Goal: Transaction & Acquisition: Book appointment/travel/reservation

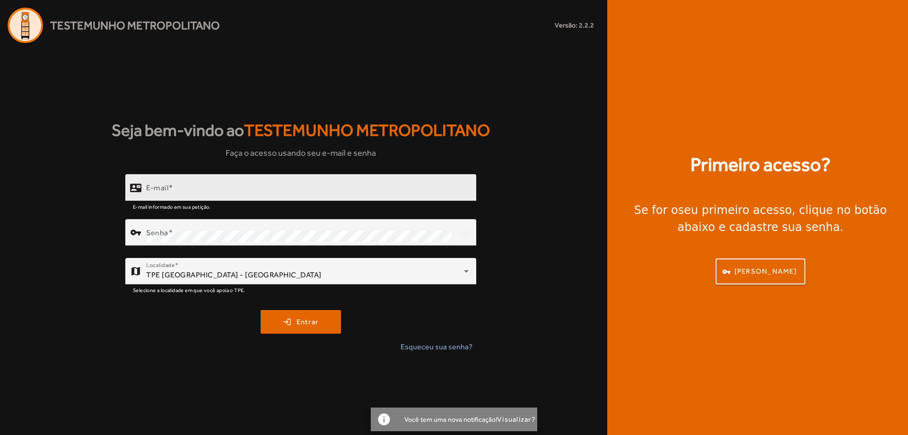
click at [209, 190] on input "E-mail" at bounding box center [307, 191] width 323 height 11
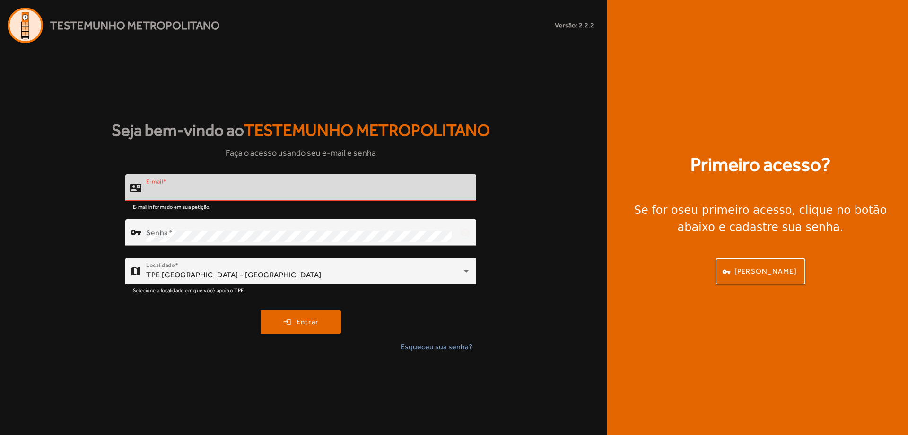
type input "**********"
click at [282, 311] on span "submit" at bounding box center [301, 321] width 78 height 23
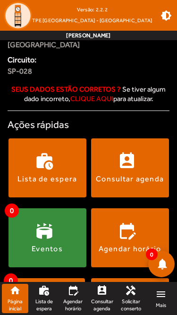
scroll to position [142, 0]
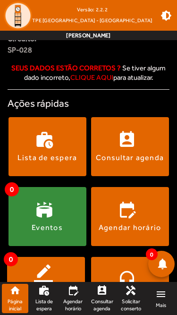
click at [74, 298] on link "edit_calendar Agendar horário" at bounding box center [73, 298] width 26 height 29
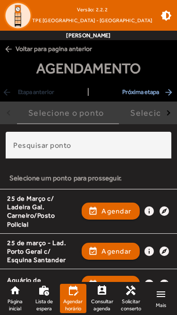
click at [62, 150] on input "Pesquisar ponto" at bounding box center [88, 149] width 151 height 11
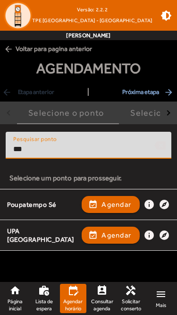
type input "***"
click at [24, 238] on div "UPA [GEOGRAPHIC_DATA]" at bounding box center [42, 235] width 70 height 17
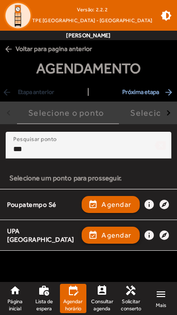
click at [114, 236] on span "Agendar" at bounding box center [117, 235] width 30 height 11
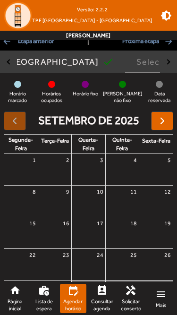
scroll to position [47, 0]
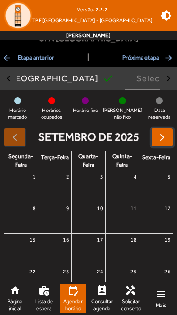
click at [166, 139] on span "button" at bounding box center [162, 137] width 11 height 11
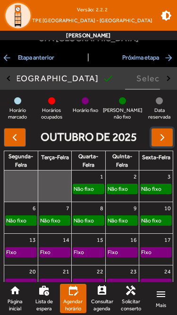
scroll to position [95, 0]
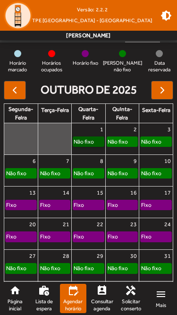
click at [91, 141] on link "Não fixo" at bounding box center [88, 142] width 31 height 10
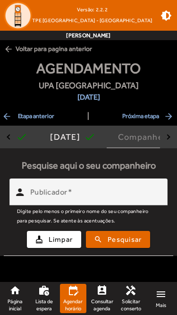
scroll to position [0, 0]
click at [53, 190] on mat-label "Publicador" at bounding box center [48, 192] width 37 height 9
click at [53, 191] on input "Publicador" at bounding box center [95, 196] width 130 height 11
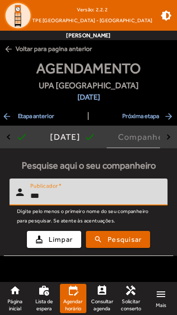
type input "***"
click at [142, 238] on span "Pesquisar" at bounding box center [125, 240] width 34 height 11
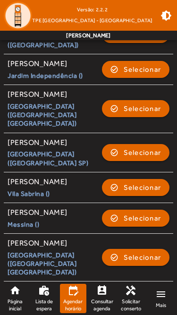
scroll to position [1064, 0]
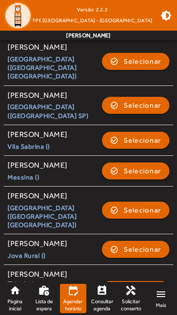
click at [127, 177] on span "Selecionar" at bounding box center [143, 171] width 38 height 11
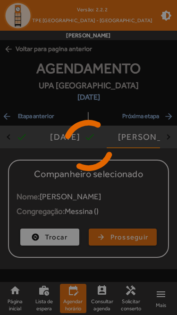
scroll to position [0, 0]
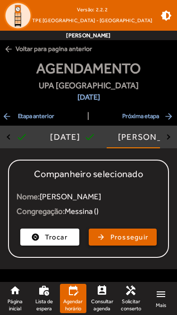
click at [114, 237] on span "Prosseguir" at bounding box center [130, 237] width 38 height 11
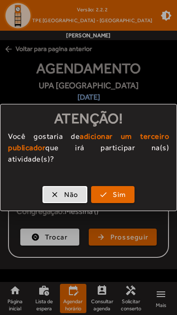
click at [113, 193] on span "Sim" at bounding box center [120, 195] width 14 height 11
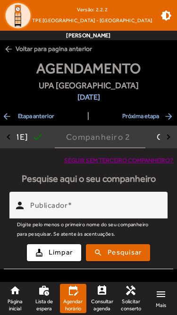
click at [59, 205] on mat-label "Publicador" at bounding box center [48, 205] width 37 height 9
click at [59, 205] on input "Publicador" at bounding box center [95, 209] width 130 height 11
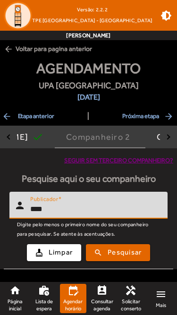
type input "****"
click at [113, 255] on span "Pesquisar" at bounding box center [125, 252] width 34 height 11
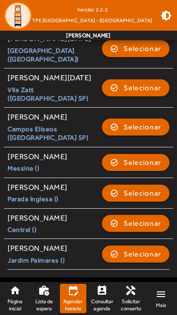
scroll to position [387, 0]
click at [138, 168] on span "Selecionar" at bounding box center [143, 162] width 38 height 11
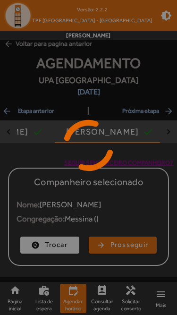
scroll to position [0, 0]
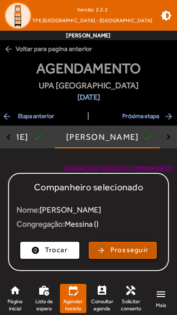
click at [125, 252] on span "Prosseguir" at bounding box center [130, 250] width 38 height 11
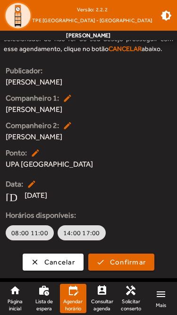
scroll to position [147, 0]
